Goal: Browse casually

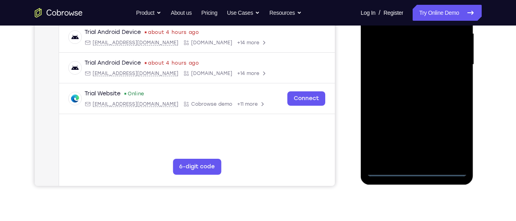
scroll to position [185, 0]
click at [416, 173] on div at bounding box center [416, 64] width 100 height 223
click at [454, 133] on div at bounding box center [416, 64] width 100 height 223
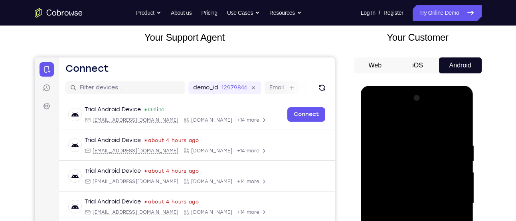
scroll to position [45, 0]
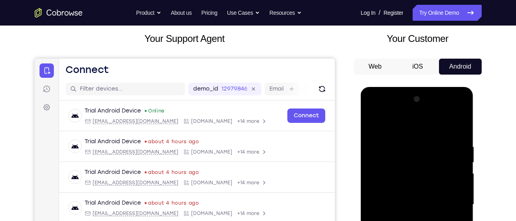
click at [410, 122] on div at bounding box center [416, 204] width 100 height 223
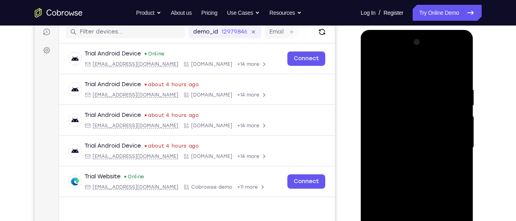
scroll to position [103, 0]
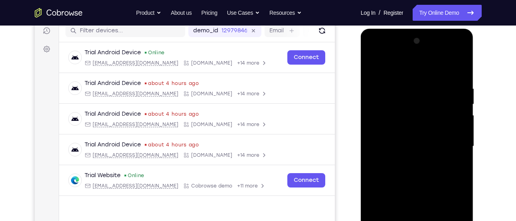
click at [453, 142] on div at bounding box center [416, 146] width 100 height 223
click at [405, 161] on div at bounding box center [416, 146] width 100 height 223
click at [414, 135] on div at bounding box center [416, 146] width 100 height 223
click at [416, 146] on div at bounding box center [416, 146] width 100 height 223
click at [424, 175] on div at bounding box center [416, 146] width 100 height 223
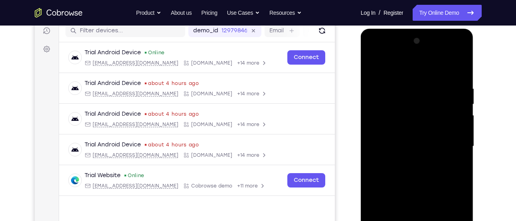
click at [426, 169] on div at bounding box center [416, 146] width 100 height 223
click at [458, 74] on div at bounding box center [416, 146] width 100 height 223
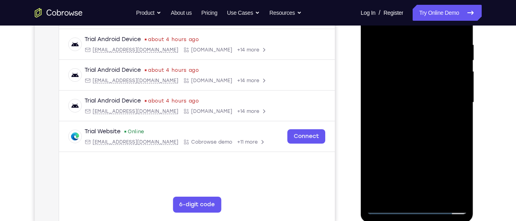
scroll to position [148, 0]
click at [432, 197] on div at bounding box center [416, 101] width 100 height 223
click at [417, 146] on div at bounding box center [416, 101] width 100 height 223
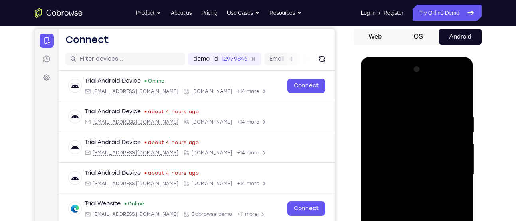
scroll to position [65, 0]
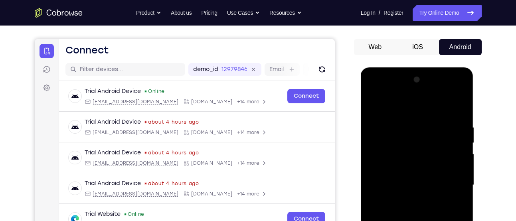
click at [454, 166] on div at bounding box center [416, 184] width 100 height 223
click at [373, 101] on div at bounding box center [416, 184] width 100 height 223
click at [462, 144] on div at bounding box center [416, 184] width 100 height 223
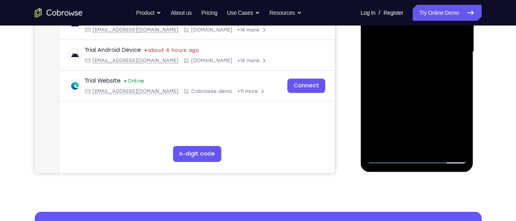
scroll to position [198, 0]
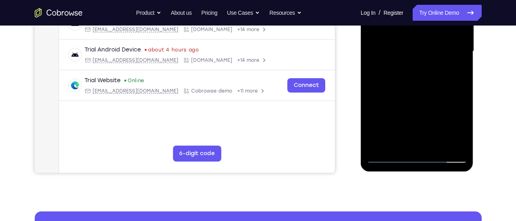
click at [383, 157] on div at bounding box center [416, 51] width 100 height 223
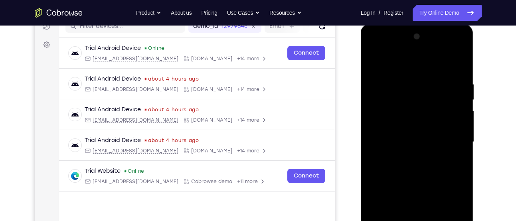
scroll to position [102, 0]
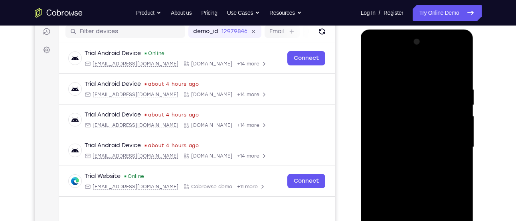
click at [372, 70] on div at bounding box center [416, 146] width 100 height 223
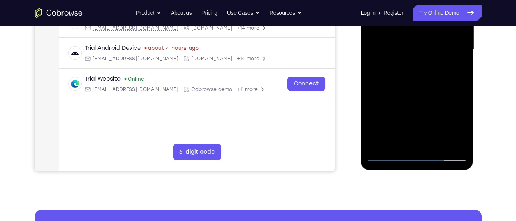
scroll to position [78, 0]
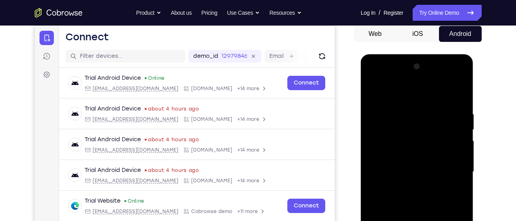
click at [406, 114] on div at bounding box center [416, 171] width 100 height 223
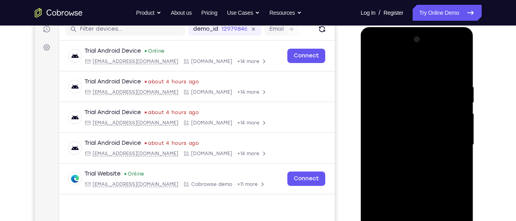
scroll to position [105, 0]
click at [454, 141] on div at bounding box center [416, 144] width 100 height 223
click at [435, 152] on div at bounding box center [416, 144] width 100 height 223
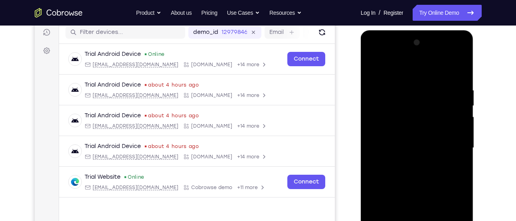
scroll to position [101, 0]
click at [462, 156] on div at bounding box center [416, 148] width 100 height 223
drag, startPoint x: 455, startPoint y: 157, endPoint x: 448, endPoint y: 151, distance: 8.8
click at [448, 151] on div at bounding box center [416, 148] width 100 height 223
drag, startPoint x: 452, startPoint y: 150, endPoint x: 404, endPoint y: 150, distance: 48.6
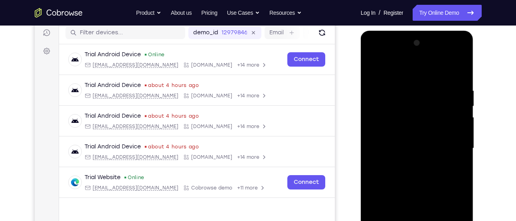
click at [404, 150] on div at bounding box center [416, 148] width 100 height 223
click at [458, 141] on div at bounding box center [416, 148] width 100 height 223
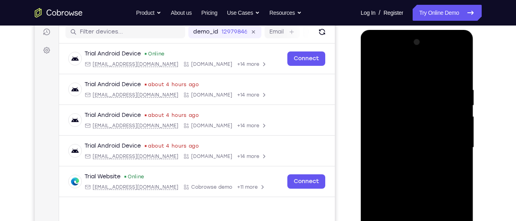
click at [461, 141] on div at bounding box center [416, 147] width 100 height 223
click at [452, 140] on div at bounding box center [416, 147] width 100 height 223
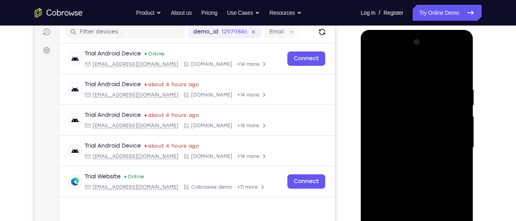
click at [452, 140] on div at bounding box center [416, 147] width 100 height 223
click at [459, 68] on div at bounding box center [416, 147] width 100 height 223
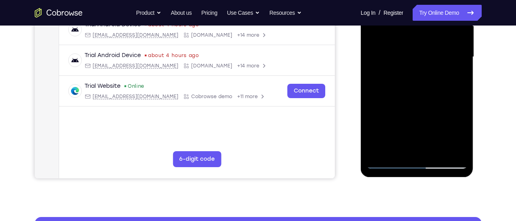
scroll to position [197, 0]
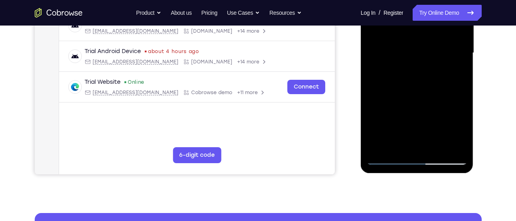
click at [433, 148] on div at bounding box center [416, 52] width 100 height 223
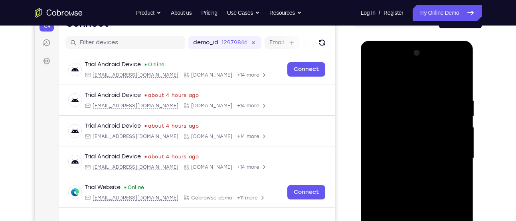
scroll to position [90, 0]
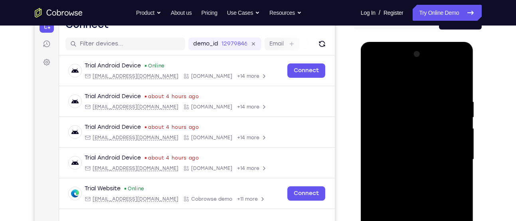
click at [373, 77] on div at bounding box center [416, 159] width 100 height 223
drag, startPoint x: 441, startPoint y: 175, endPoint x: 432, endPoint y: 116, distance: 59.3
click at [432, 116] on div at bounding box center [416, 159] width 100 height 223
drag, startPoint x: 417, startPoint y: 197, endPoint x: 431, endPoint y: 115, distance: 83.3
click at [431, 115] on div at bounding box center [416, 159] width 100 height 223
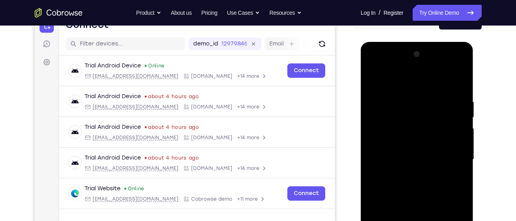
drag, startPoint x: 451, startPoint y: 209, endPoint x: 456, endPoint y: 93, distance: 115.8
click at [456, 93] on div at bounding box center [416, 159] width 100 height 223
drag, startPoint x: 415, startPoint y: 189, endPoint x: 430, endPoint y: 114, distance: 76.0
click at [430, 114] on div at bounding box center [416, 159] width 100 height 223
click at [459, 151] on div at bounding box center [416, 159] width 100 height 223
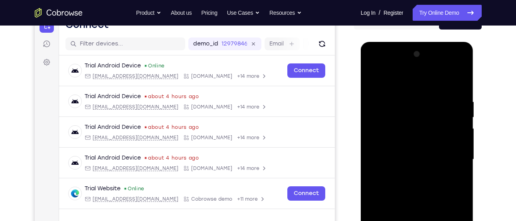
click at [459, 151] on div at bounding box center [416, 159] width 100 height 223
click at [369, 152] on div at bounding box center [416, 159] width 100 height 223
click at [463, 152] on div at bounding box center [416, 159] width 100 height 223
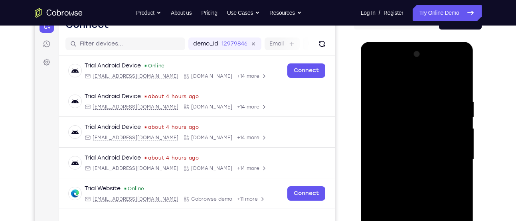
click at [463, 152] on div at bounding box center [416, 159] width 100 height 223
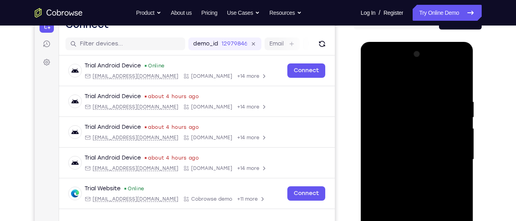
click at [463, 152] on div at bounding box center [416, 159] width 100 height 223
click at [370, 148] on div at bounding box center [416, 159] width 100 height 223
click at [464, 149] on div at bounding box center [416, 159] width 100 height 223
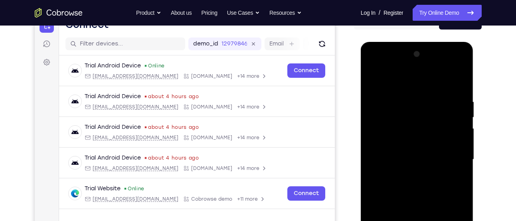
click at [464, 149] on div at bounding box center [416, 159] width 100 height 223
drag, startPoint x: 427, startPoint y: 189, endPoint x: 412, endPoint y: 130, distance: 60.2
click at [412, 130] on div at bounding box center [416, 159] width 100 height 223
drag, startPoint x: 433, startPoint y: 206, endPoint x: 410, endPoint y: 92, distance: 116.8
click at [410, 92] on div at bounding box center [416, 159] width 100 height 223
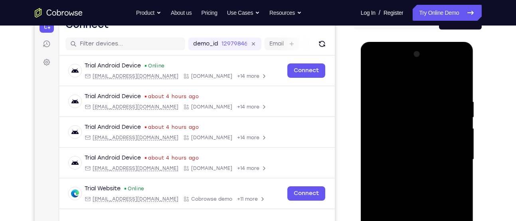
drag, startPoint x: 415, startPoint y: 187, endPoint x: 404, endPoint y: 98, distance: 89.3
click at [404, 98] on div at bounding box center [416, 159] width 100 height 223
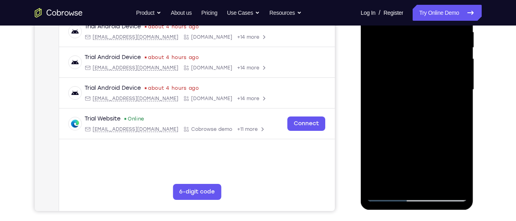
scroll to position [166, 0]
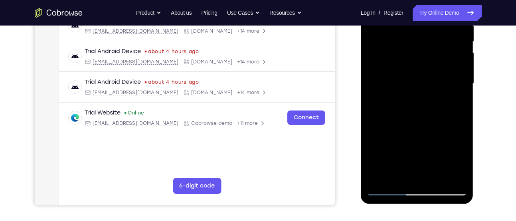
drag, startPoint x: 427, startPoint y: 72, endPoint x: 430, endPoint y: 67, distance: 5.2
click at [430, 67] on div at bounding box center [416, 83] width 100 height 223
drag, startPoint x: 440, startPoint y: 123, endPoint x: 435, endPoint y: 168, distance: 45.0
click at [435, 168] on div at bounding box center [416, 83] width 100 height 223
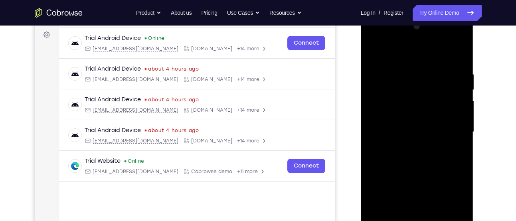
scroll to position [116, 0]
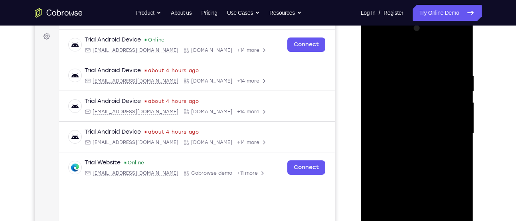
drag, startPoint x: 438, startPoint y: 163, endPoint x: 434, endPoint y: 77, distance: 86.6
click at [434, 77] on div at bounding box center [416, 133] width 100 height 223
drag, startPoint x: 442, startPoint y: 145, endPoint x: 438, endPoint y: 74, distance: 71.1
click at [438, 74] on div at bounding box center [416, 133] width 100 height 223
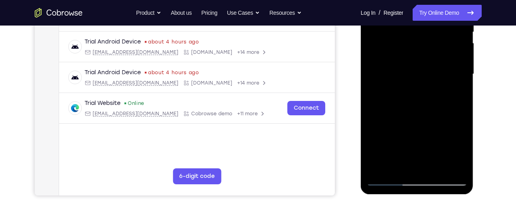
scroll to position [126, 0]
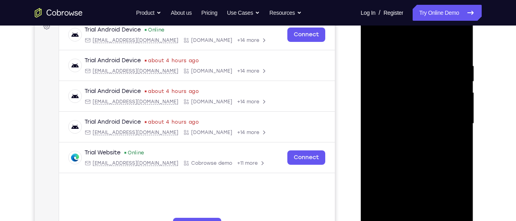
drag, startPoint x: 439, startPoint y: 177, endPoint x: 445, endPoint y: 111, distance: 66.5
click at [445, 111] on div at bounding box center [416, 123] width 100 height 223
drag, startPoint x: 433, startPoint y: 173, endPoint x: 431, endPoint y: 103, distance: 69.4
click at [431, 103] on div at bounding box center [416, 123] width 100 height 223
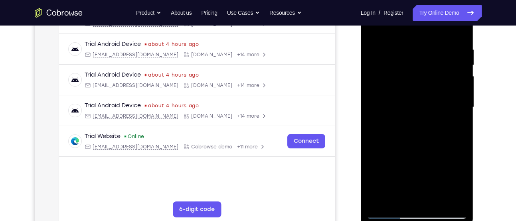
scroll to position [133, 0]
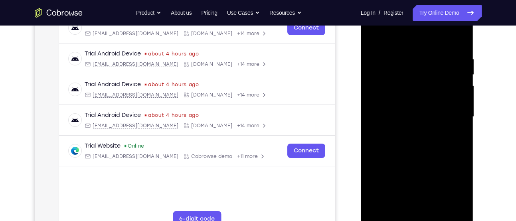
drag, startPoint x: 433, startPoint y: 141, endPoint x: 426, endPoint y: 99, distance: 42.0
click at [426, 99] on div at bounding box center [416, 116] width 100 height 223
drag, startPoint x: 439, startPoint y: 181, endPoint x: 433, endPoint y: 87, distance: 94.3
click at [433, 87] on div at bounding box center [416, 116] width 100 height 223
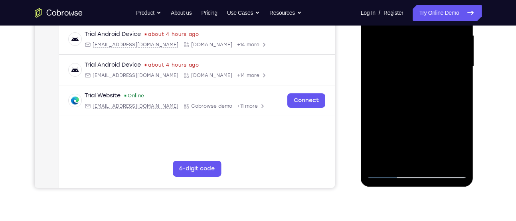
scroll to position [163, 0]
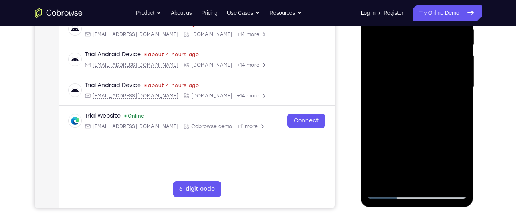
click at [441, 181] on div at bounding box center [416, 86] width 100 height 223
click at [441, 81] on div at bounding box center [416, 86] width 100 height 223
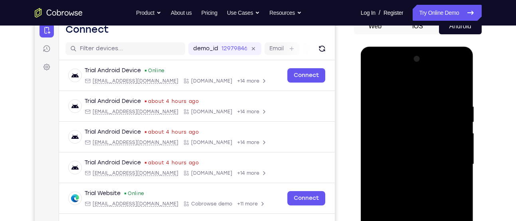
scroll to position [83, 0]
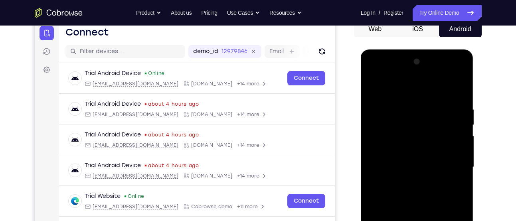
click at [378, 89] on div at bounding box center [416, 166] width 100 height 223
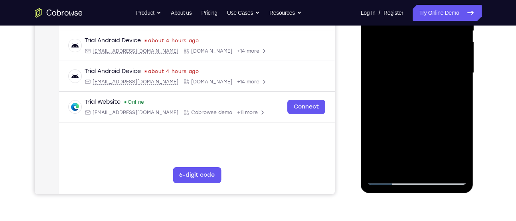
click at [384, 175] on div at bounding box center [416, 72] width 100 height 223
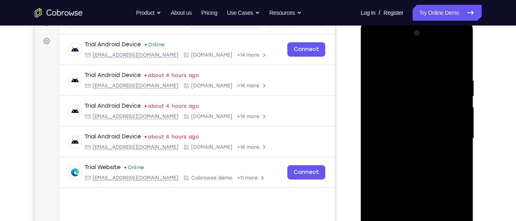
scroll to position [101, 0]
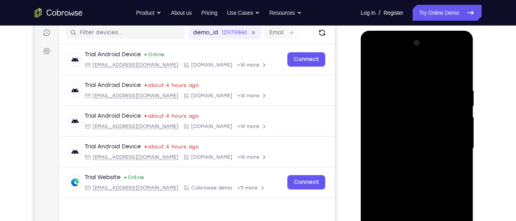
click at [376, 66] on div at bounding box center [416, 148] width 100 height 223
click at [406, 83] on div at bounding box center [416, 148] width 100 height 223
click at [449, 137] on div at bounding box center [416, 148] width 100 height 223
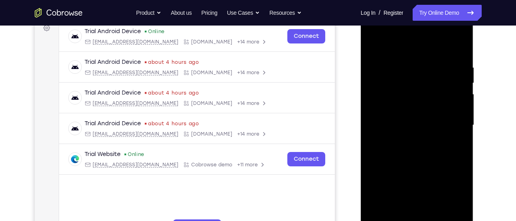
scroll to position [124, 0]
click at [458, 142] on div at bounding box center [416, 125] width 100 height 223
click at [457, 141] on div at bounding box center [416, 125] width 100 height 223
click at [458, 51] on div at bounding box center [416, 125] width 100 height 223
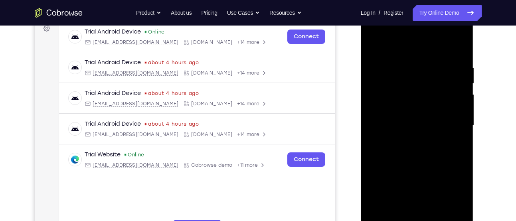
click at [458, 51] on div at bounding box center [416, 125] width 100 height 223
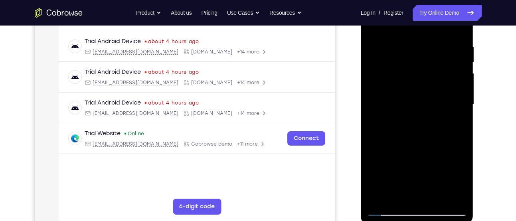
scroll to position [144, 0]
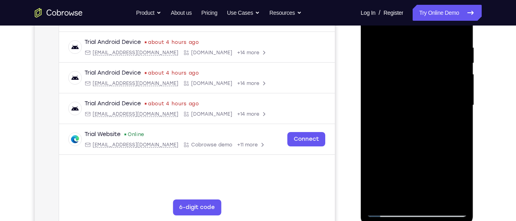
drag, startPoint x: 433, startPoint y: 172, endPoint x: 440, endPoint y: 53, distance: 119.4
click at [440, 53] on div at bounding box center [416, 105] width 100 height 223
drag, startPoint x: 439, startPoint y: 156, endPoint x: 436, endPoint y: 61, distance: 95.7
click at [436, 61] on div at bounding box center [416, 105] width 100 height 223
drag, startPoint x: 392, startPoint y: 172, endPoint x: 400, endPoint y: 30, distance: 142.2
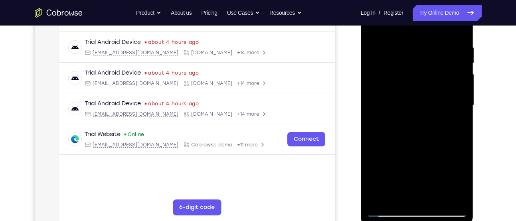
click at [400, 30] on div at bounding box center [416, 105] width 100 height 223
drag, startPoint x: 437, startPoint y: 153, endPoint x: 442, endPoint y: 75, distance: 78.3
click at [442, 75] on div at bounding box center [416, 105] width 100 height 223
